Goal: Task Accomplishment & Management: Manage account settings

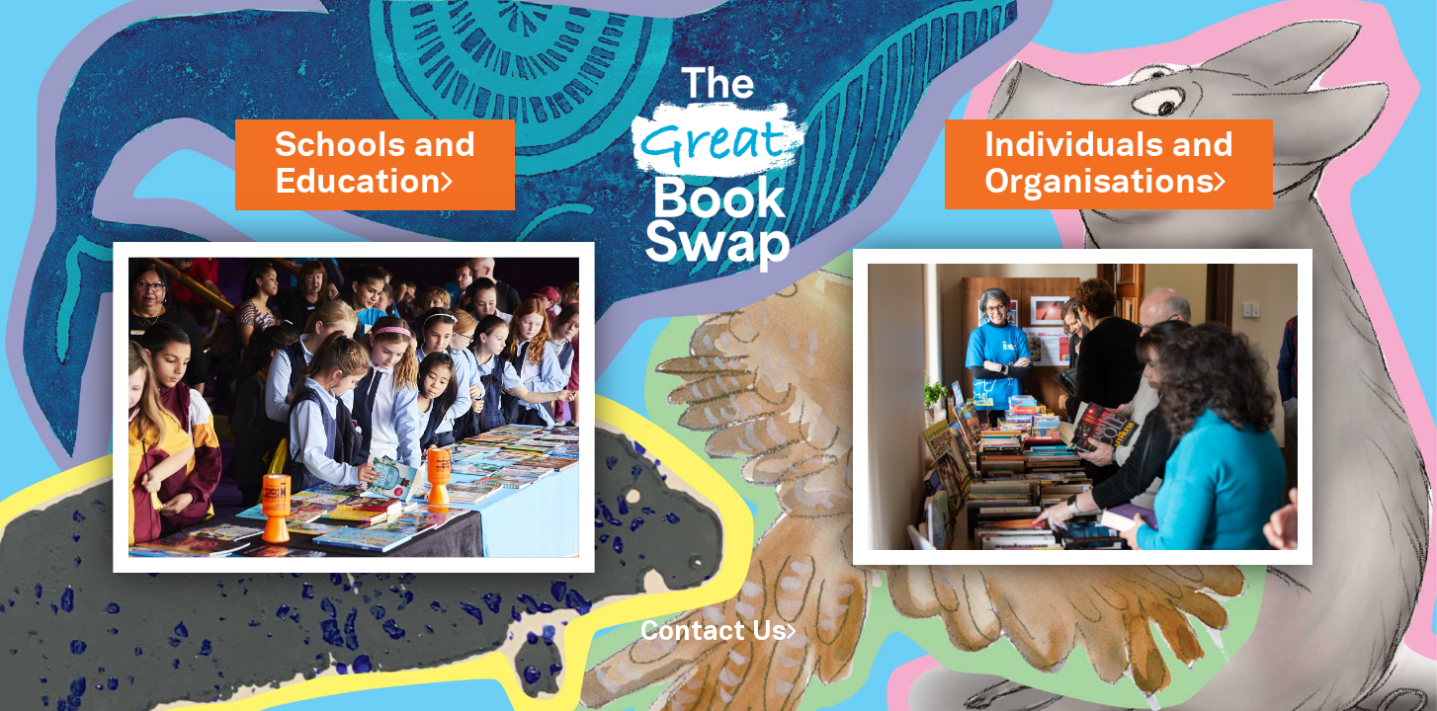
click at [416, 383] on img at bounding box center [355, 407] width 482 height 331
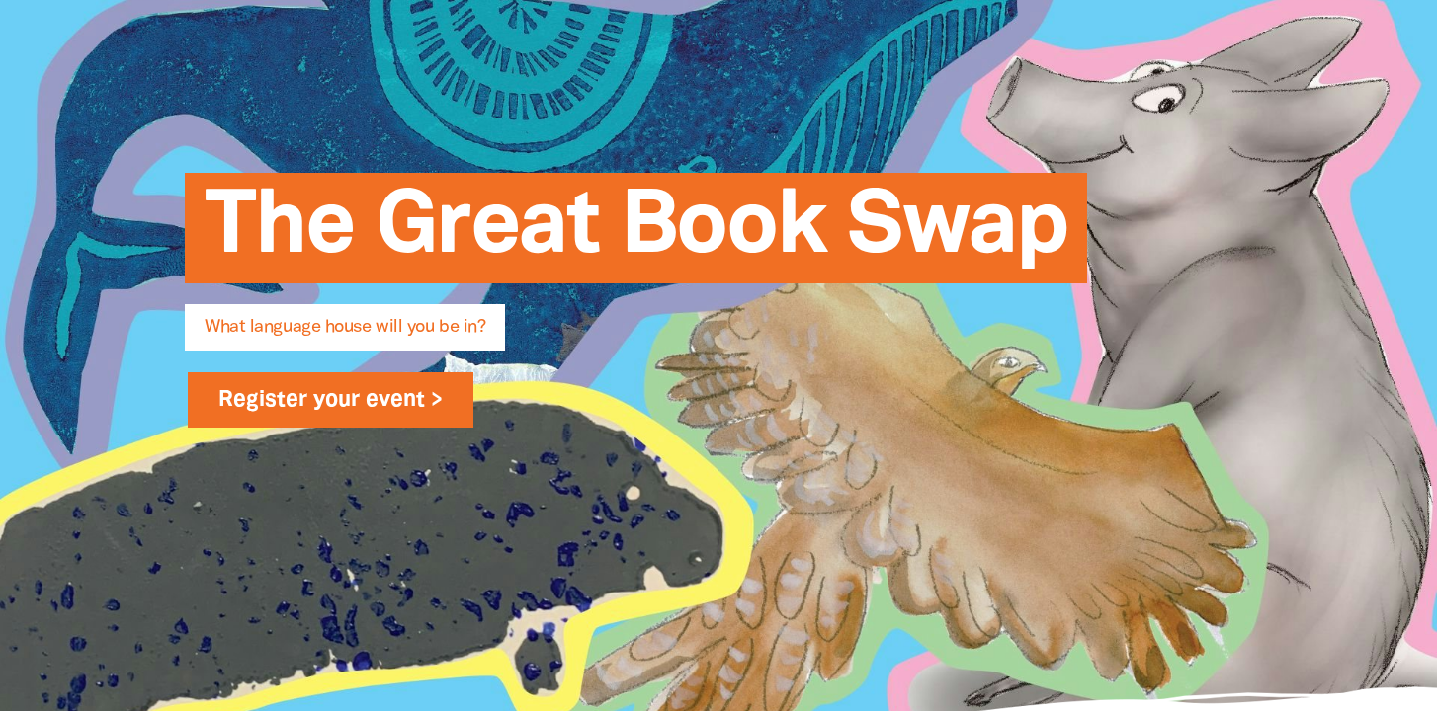
scroll to position [252, 0]
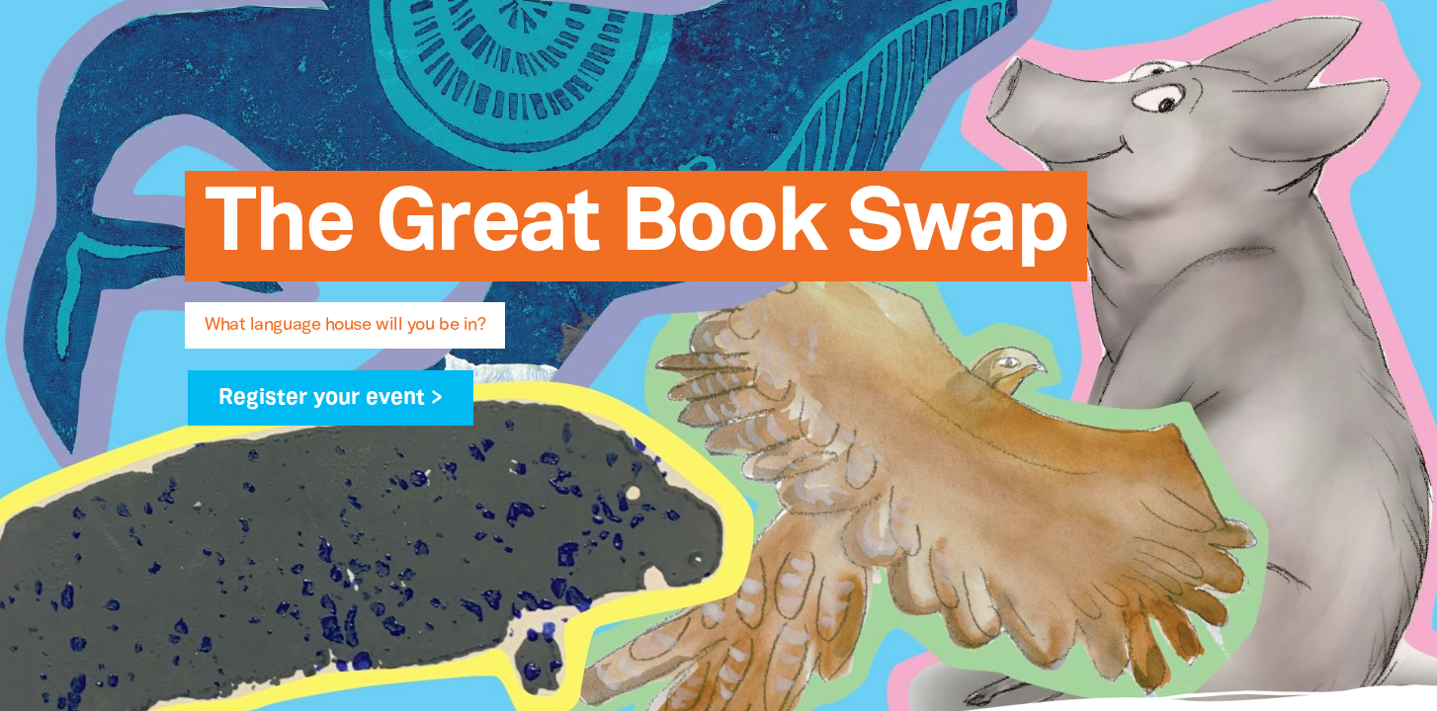
type input "[EMAIL_ADDRESS][DOMAIN_NAME]"
click at [424, 322] on span "What language house will you be in?" at bounding box center [345, 333] width 281 height 32
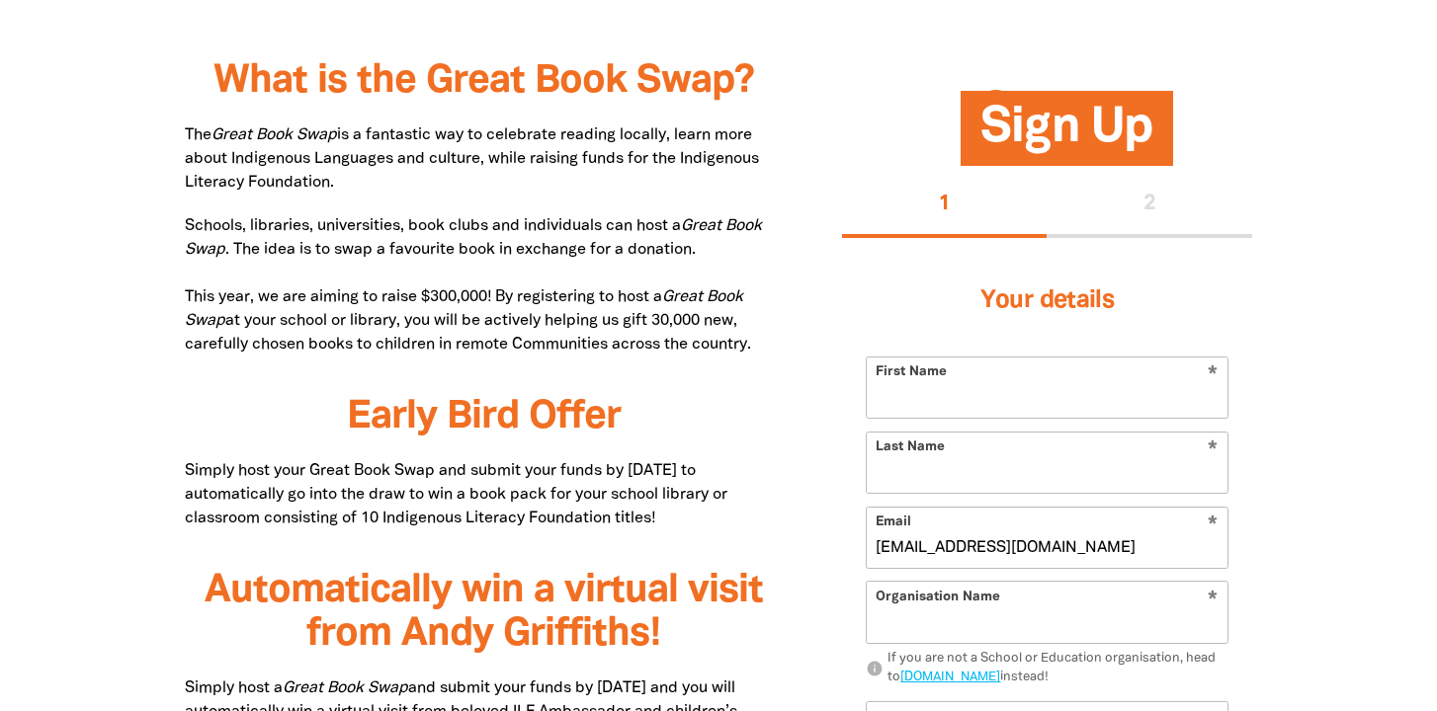
scroll to position [995, 0]
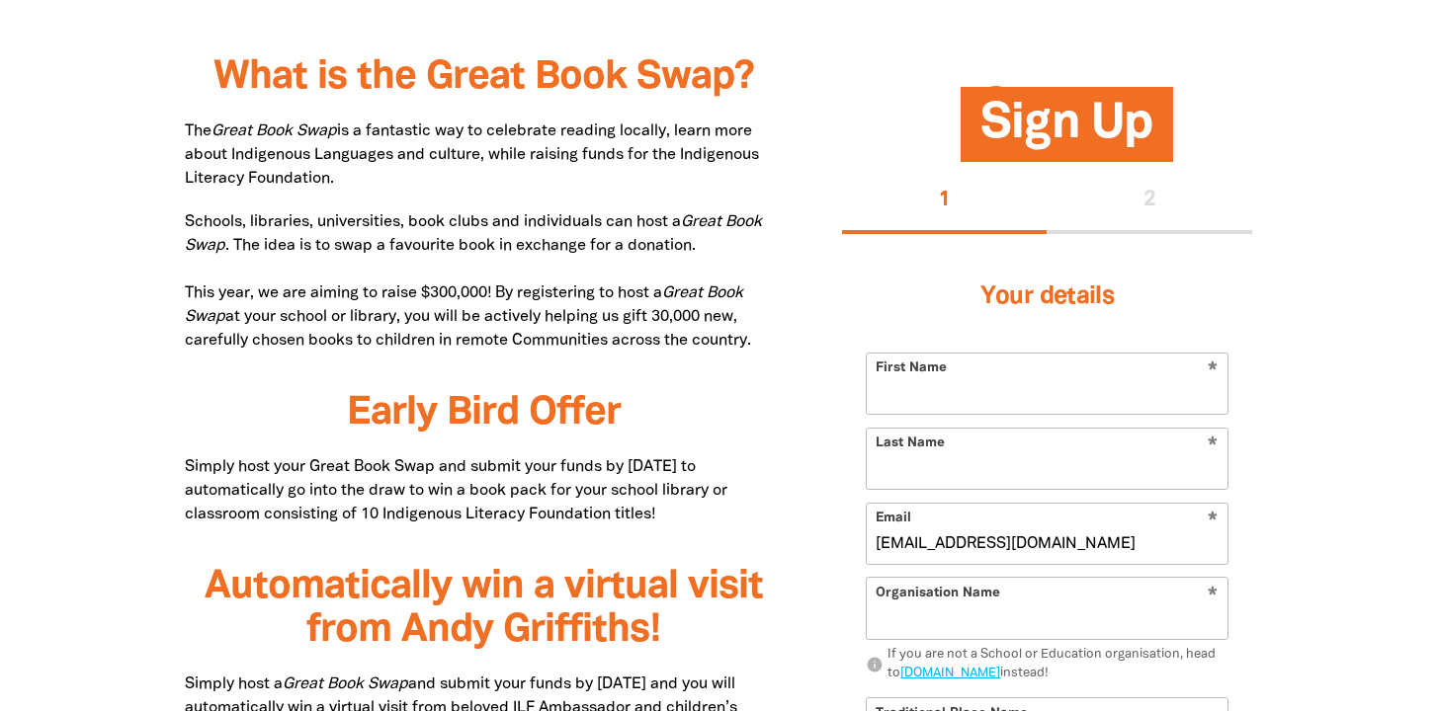
click at [1134, 227] on div "1 2" at bounding box center [1047, 202] width 410 height 63
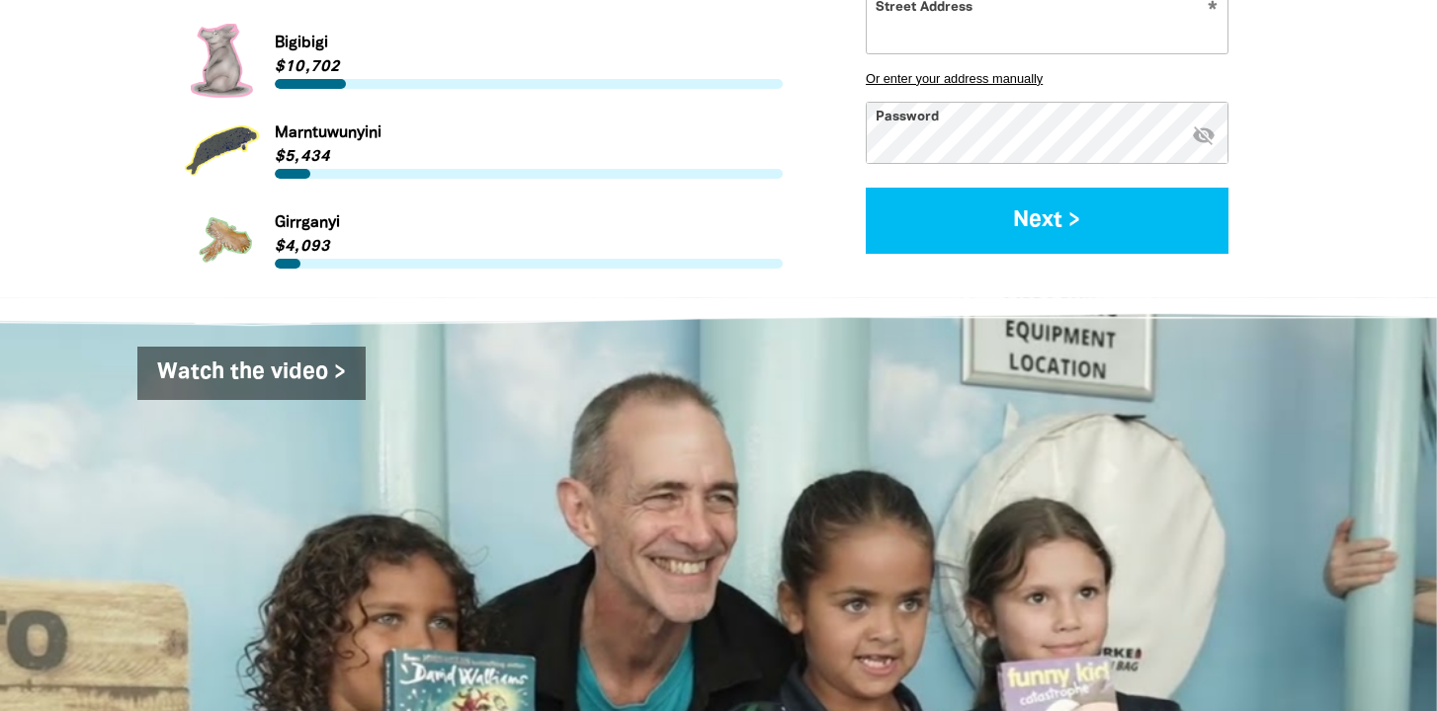
scroll to position [2945, 0]
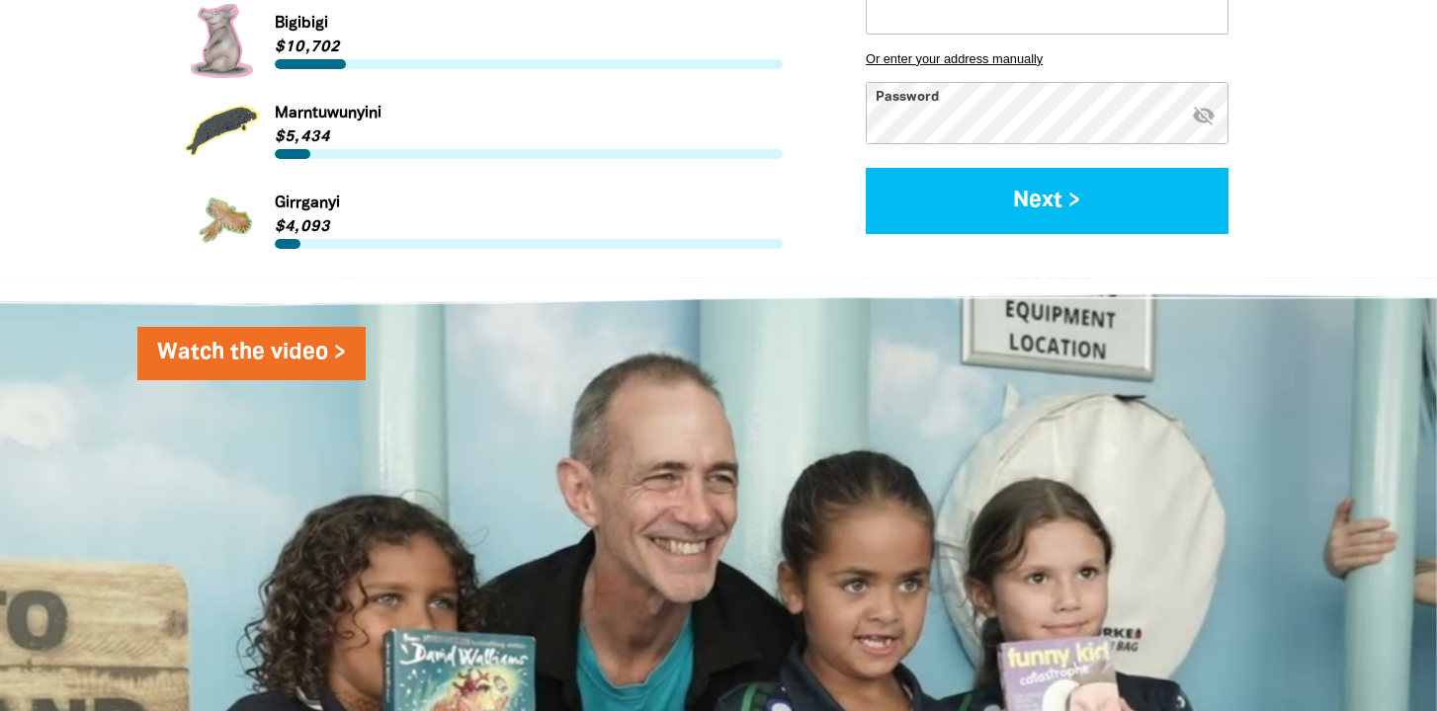
click at [245, 327] on link "Watch the video >" at bounding box center [251, 353] width 228 height 53
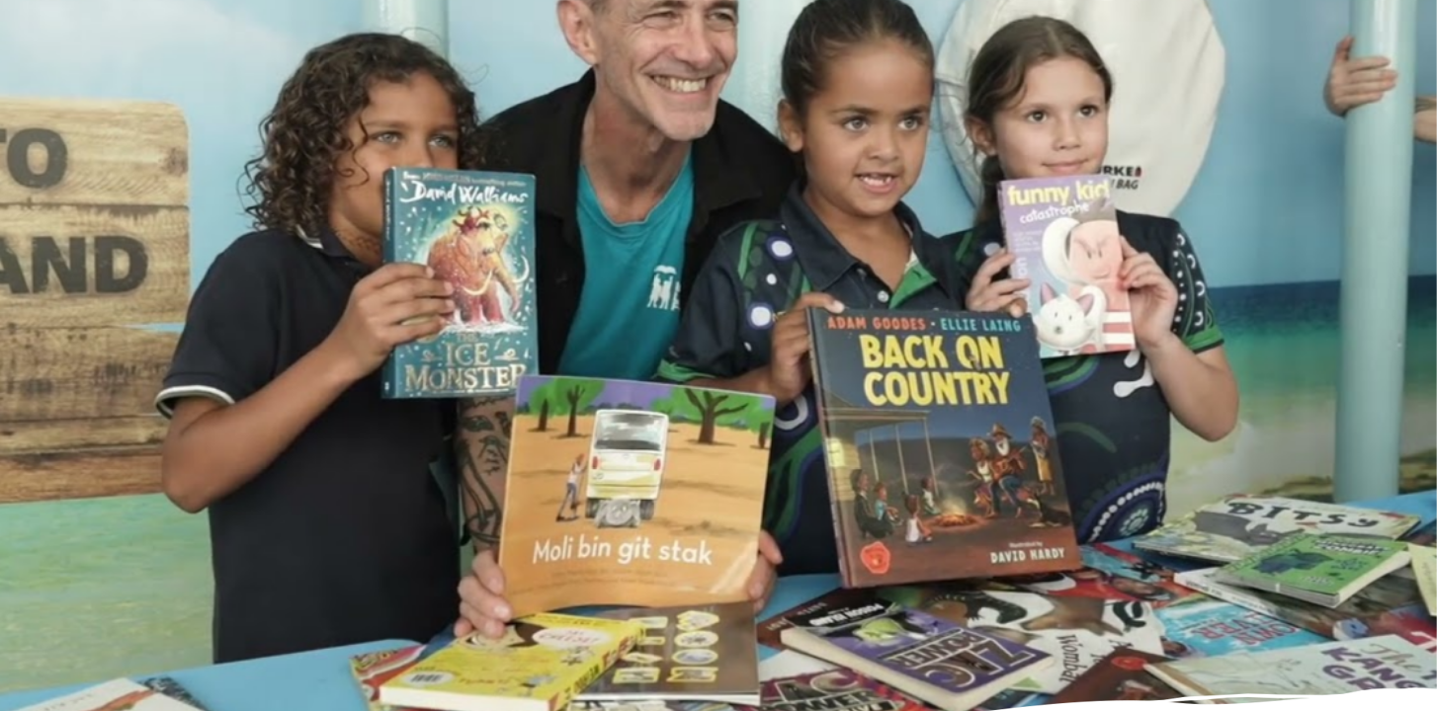
scroll to position [3403, 0]
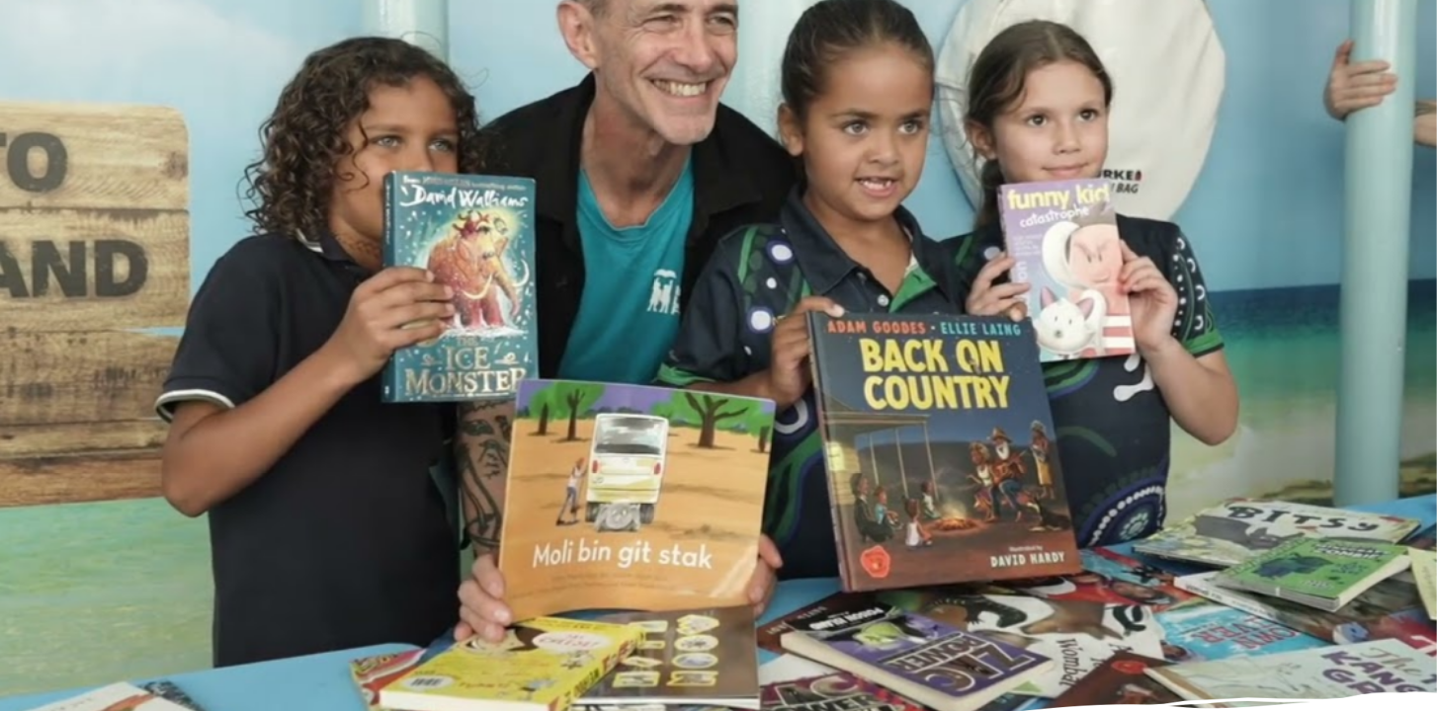
click at [409, 574] on div "Watch the video >" at bounding box center [718, 282] width 1186 height 927
click at [409, 448] on div at bounding box center [718, 326] width 1146 height 346
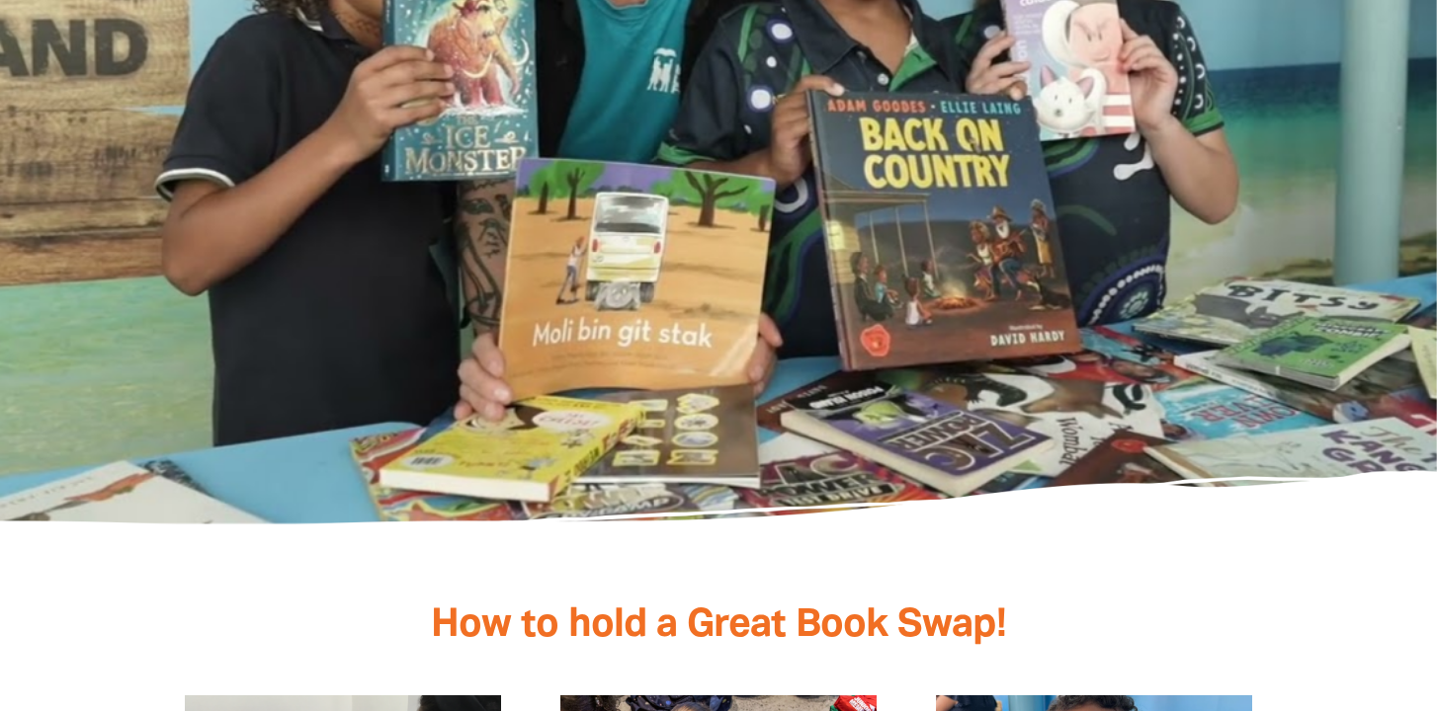
click at [314, 435] on div "Watch the video >" at bounding box center [718, 61] width 1186 height 927
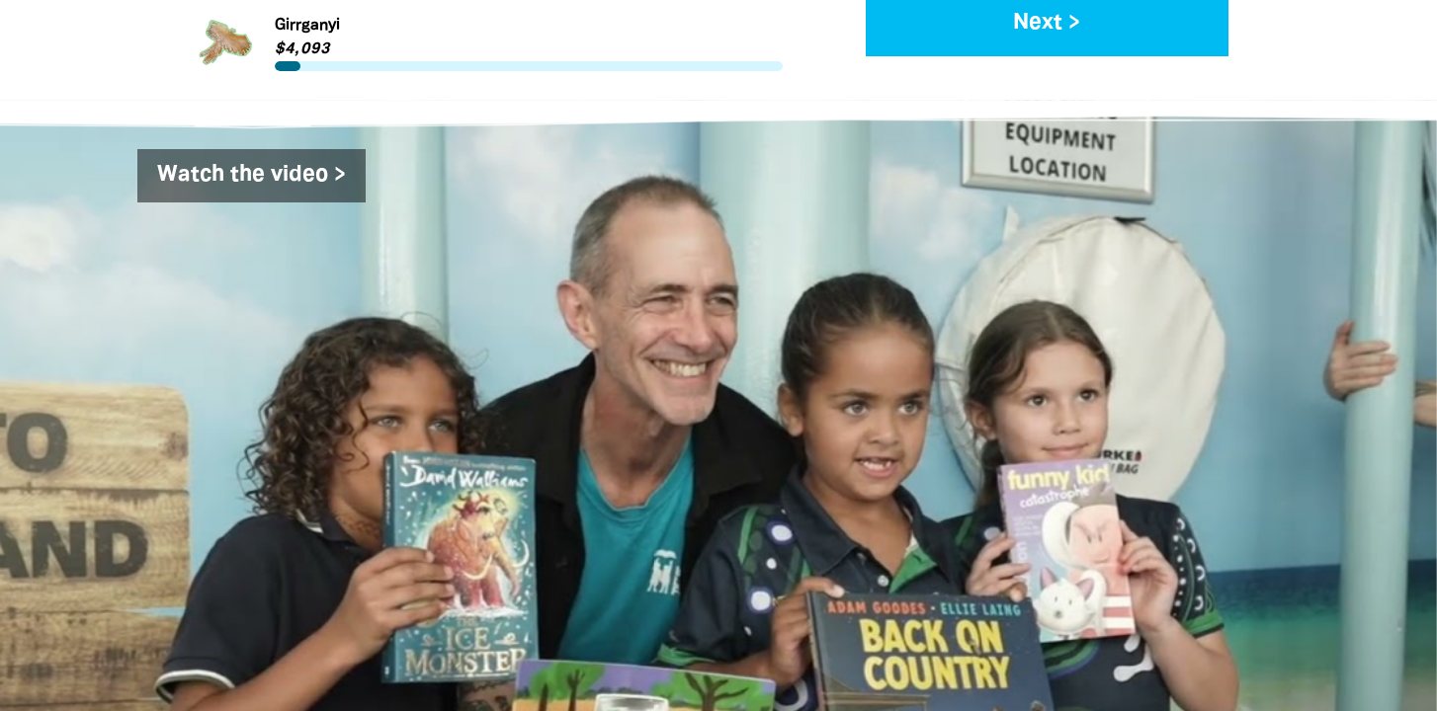
scroll to position [3079, 0]
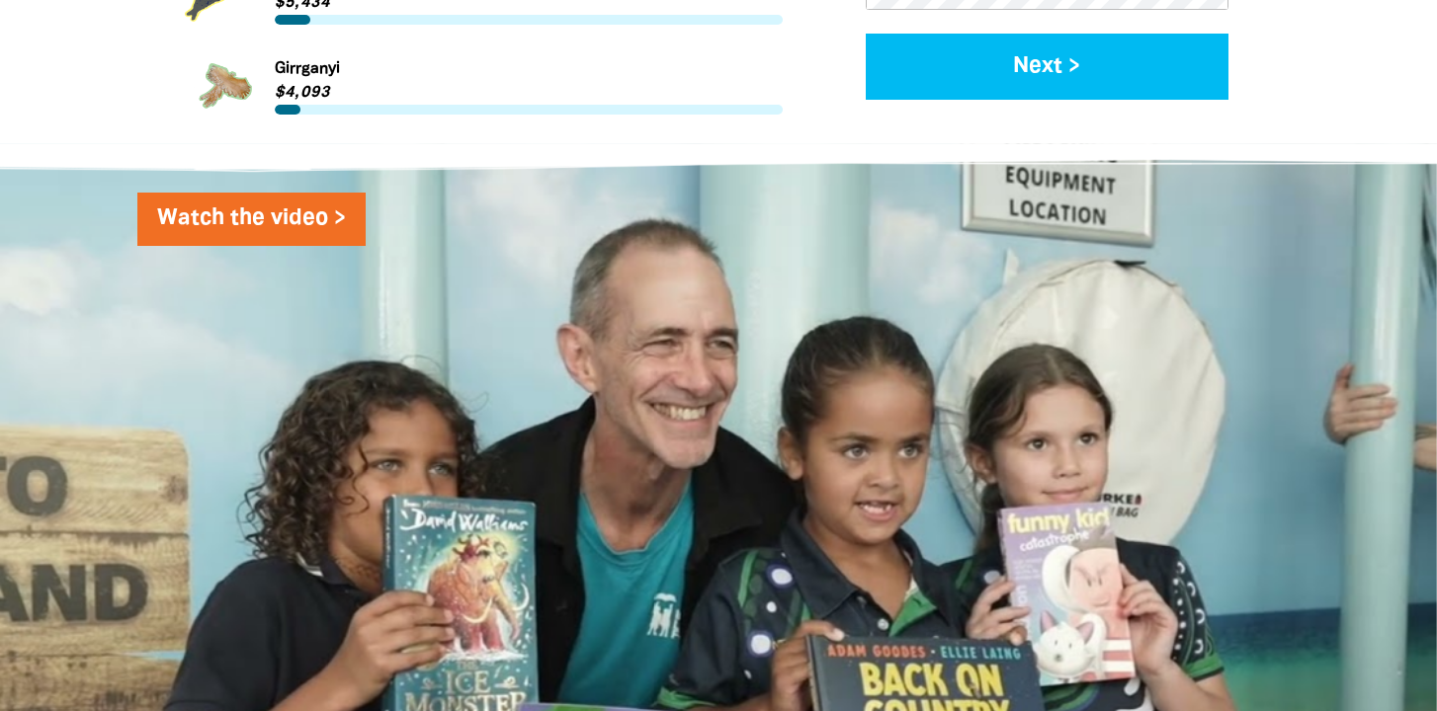
click at [196, 193] on link "Watch the video >" at bounding box center [251, 219] width 228 height 53
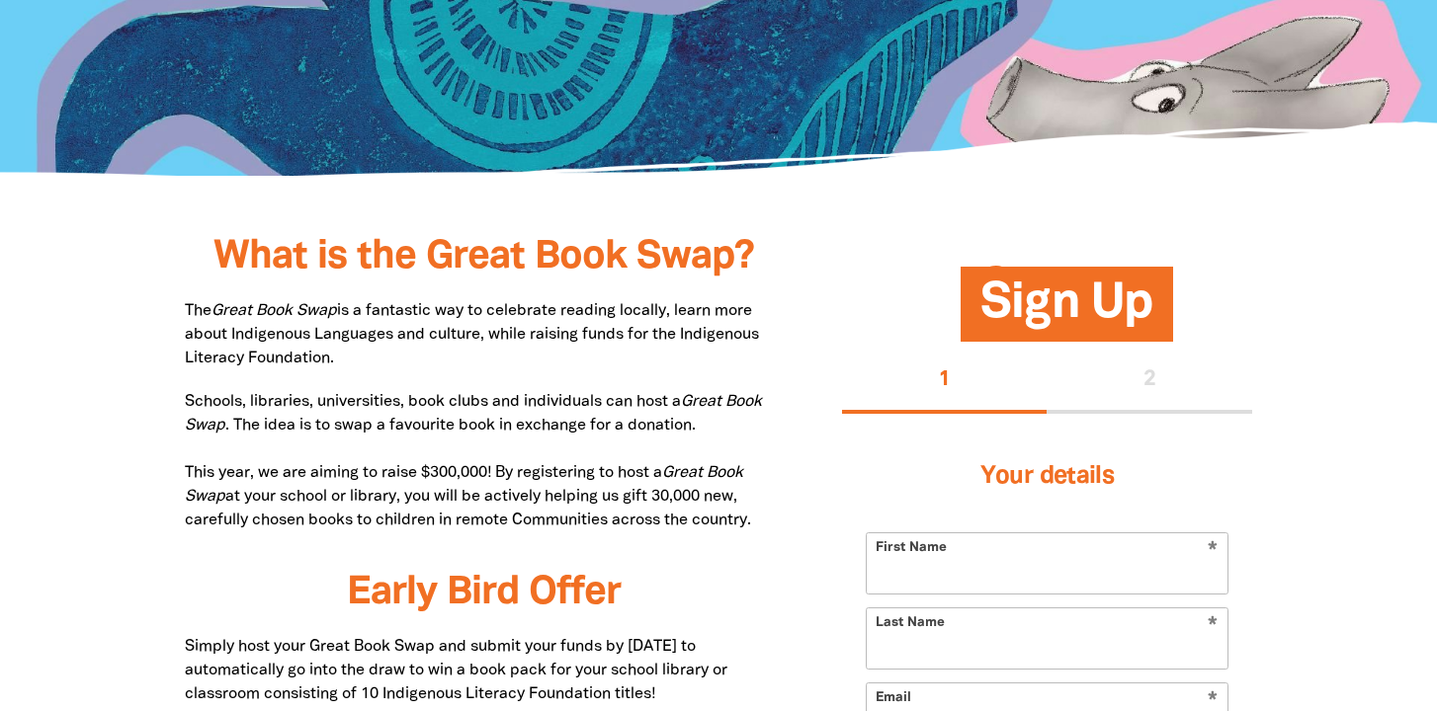
scroll to position [639, 0]
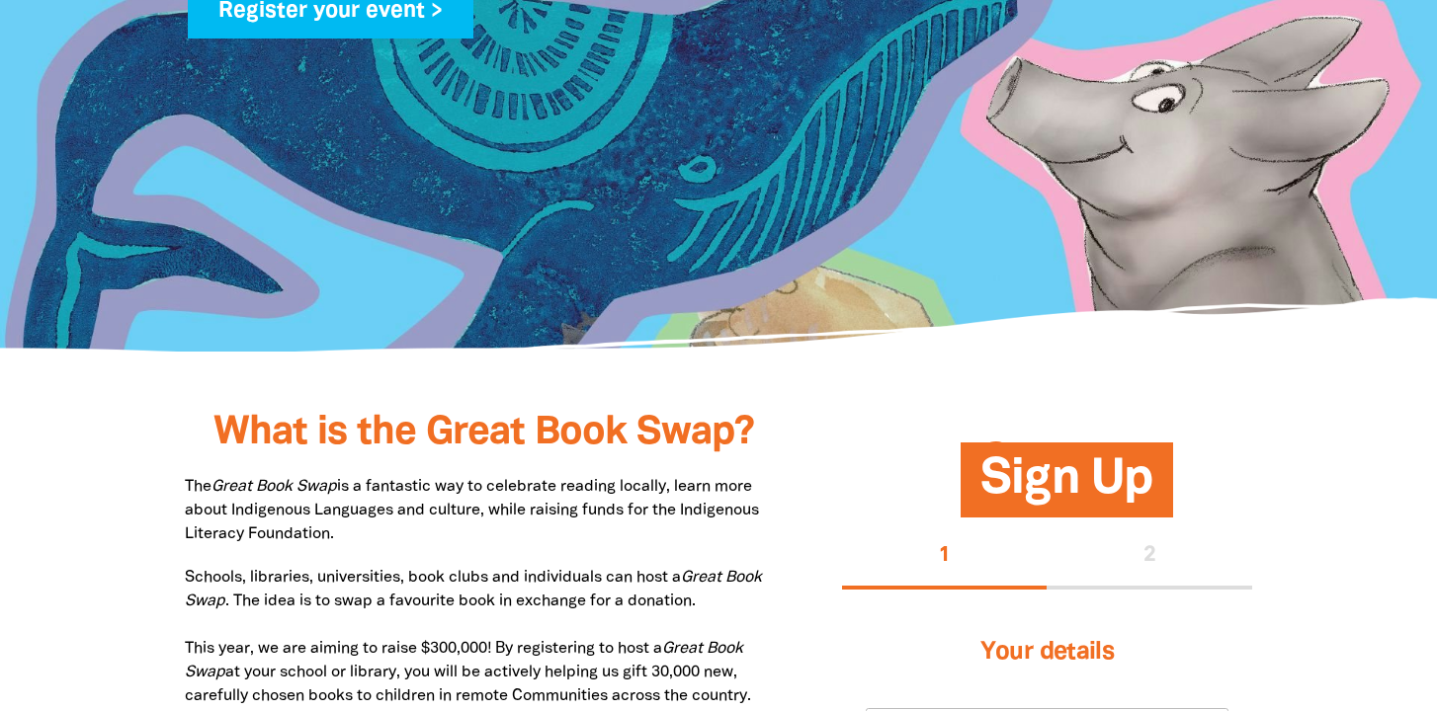
click at [1061, 484] on span "Sign Up" at bounding box center [1066, 488] width 172 height 60
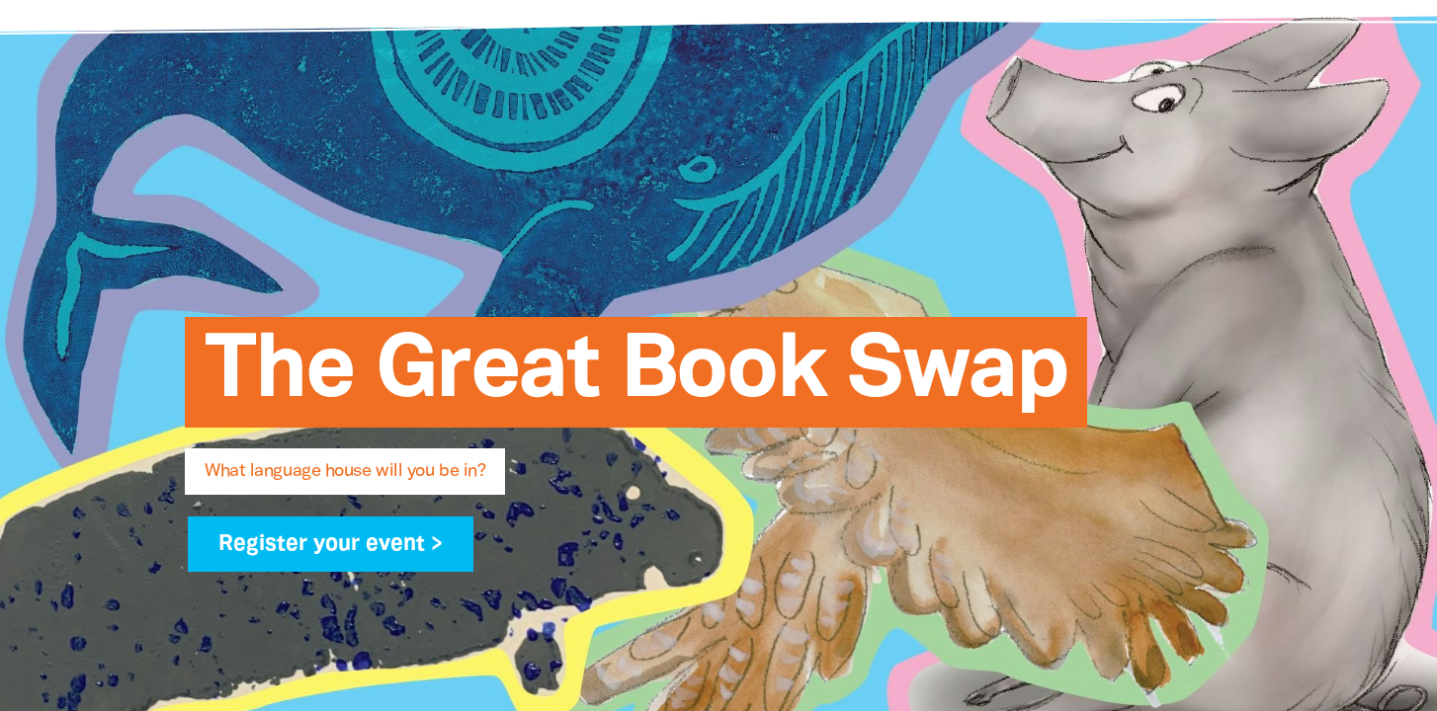
scroll to position [0, 0]
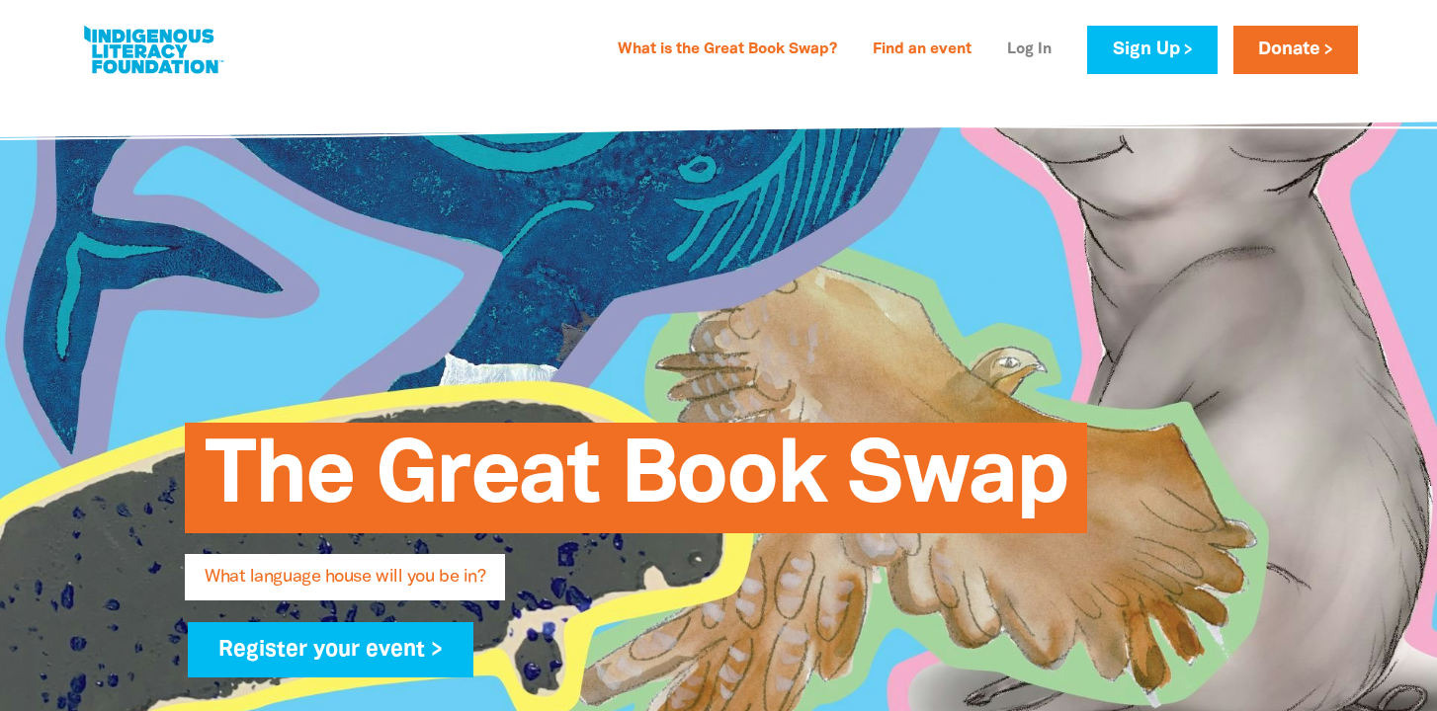
click at [1039, 42] on link "Log In" at bounding box center [1029, 51] width 68 height 32
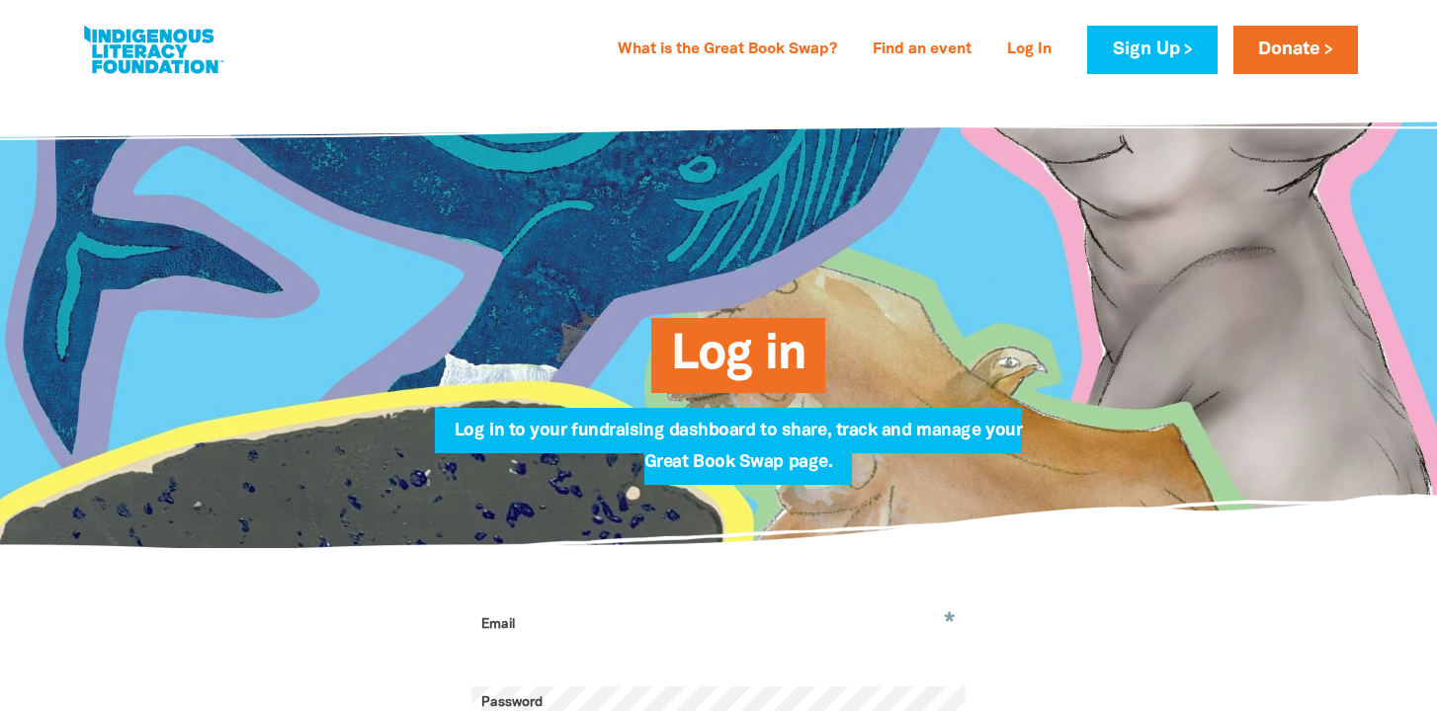
type input "mhegarty@bne.catholic.edu.au"
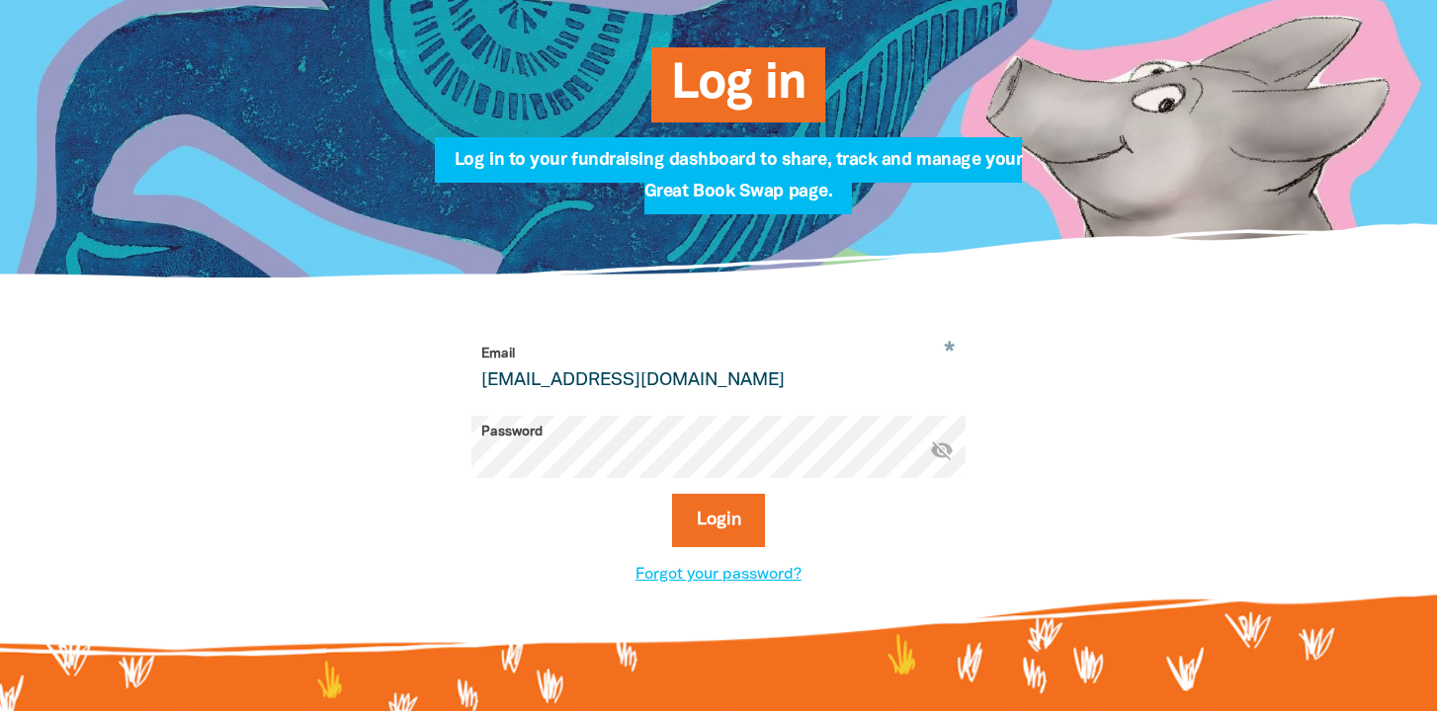
scroll to position [312, 0]
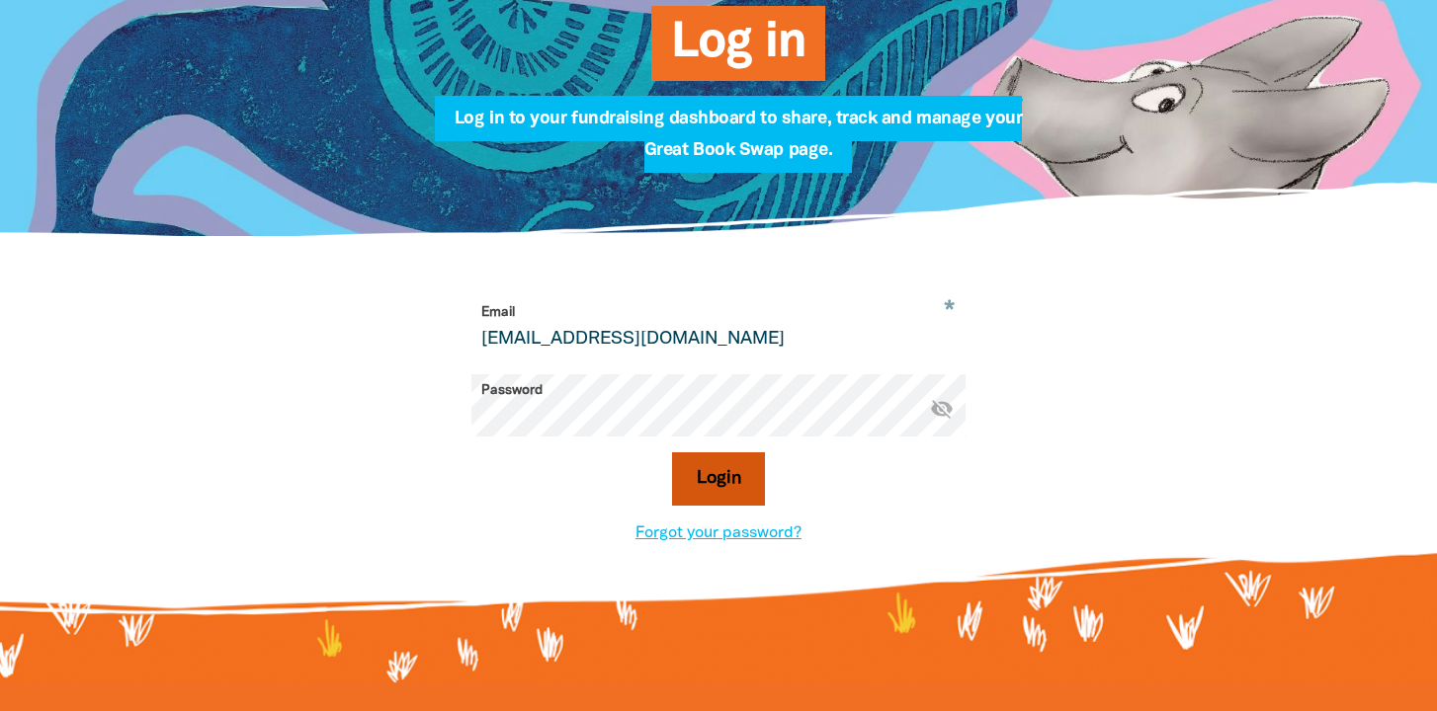
click at [707, 490] on button "Login" at bounding box center [719, 479] width 94 height 53
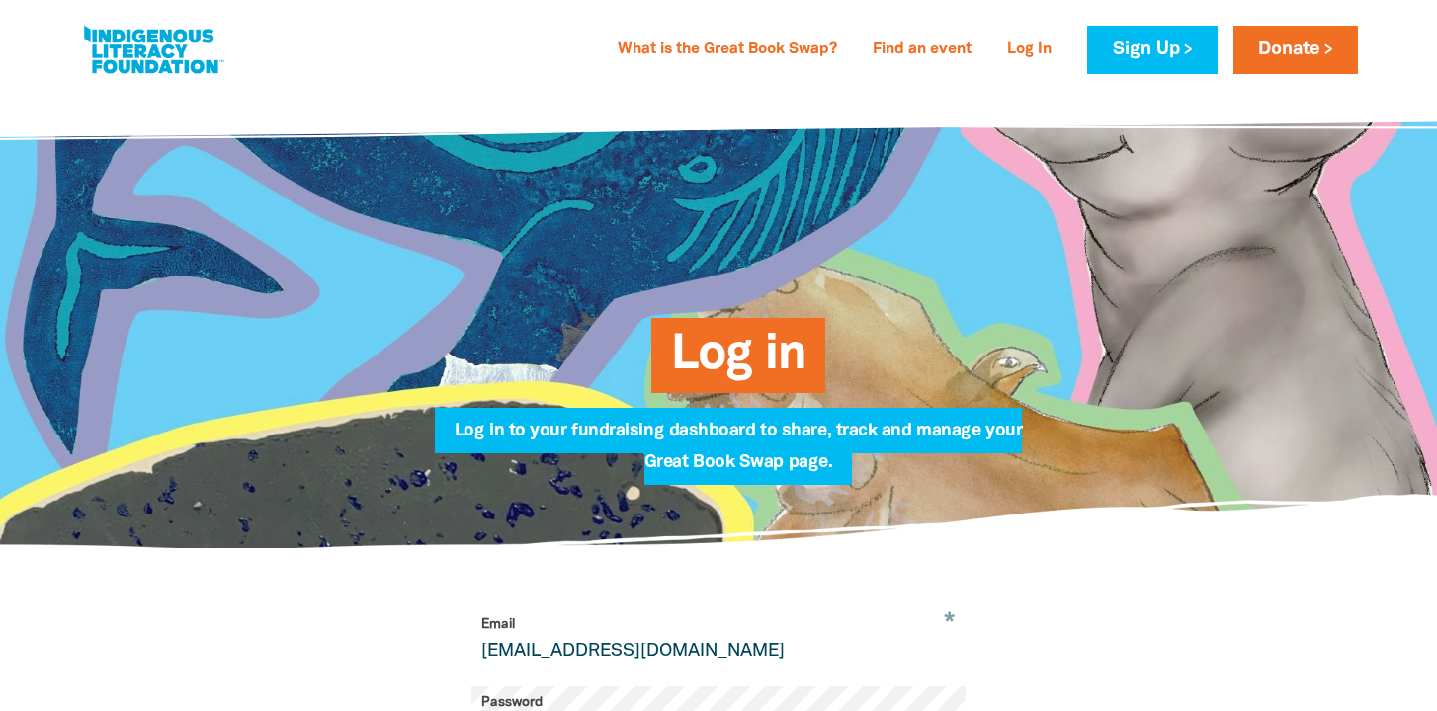
select select "primary-school"
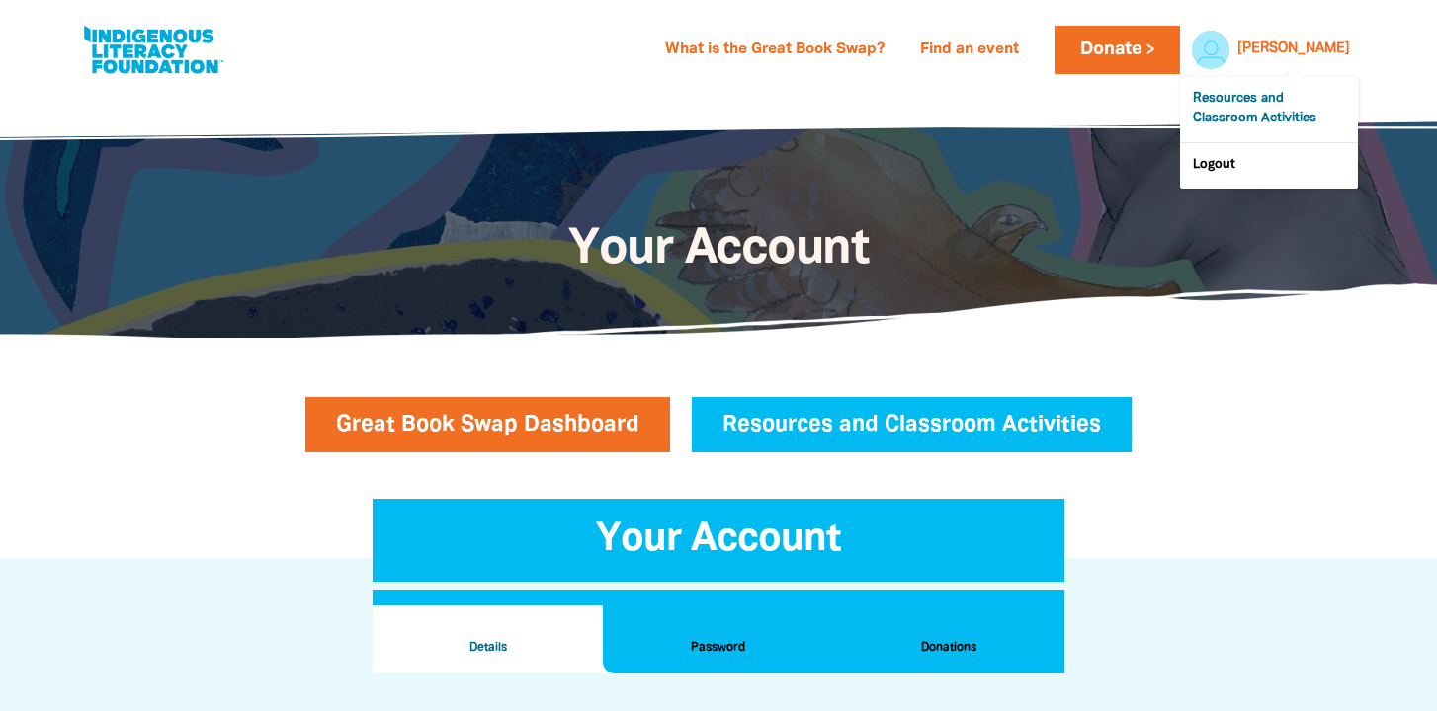
click at [1282, 102] on link "Resources and Classroom Activities" at bounding box center [1269, 109] width 178 height 65
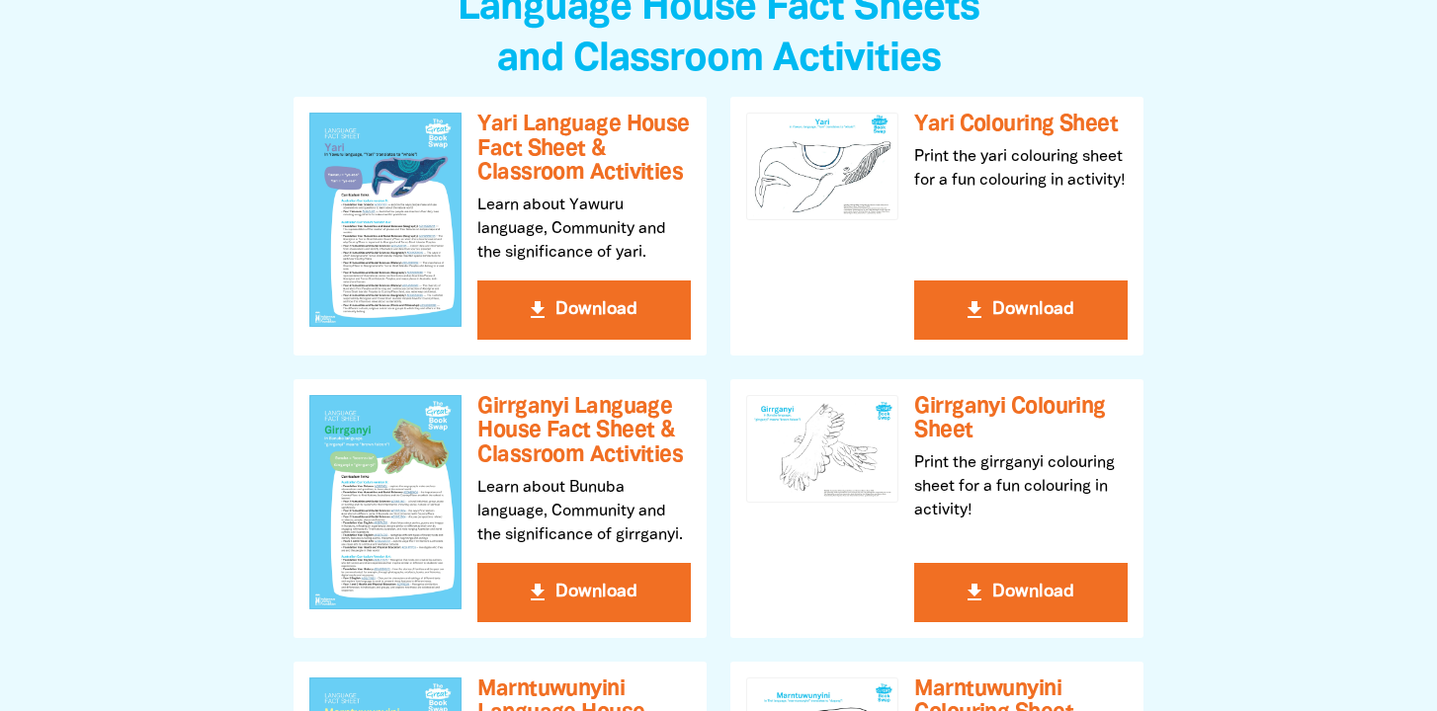
scroll to position [547, 0]
